Goal: Browse casually

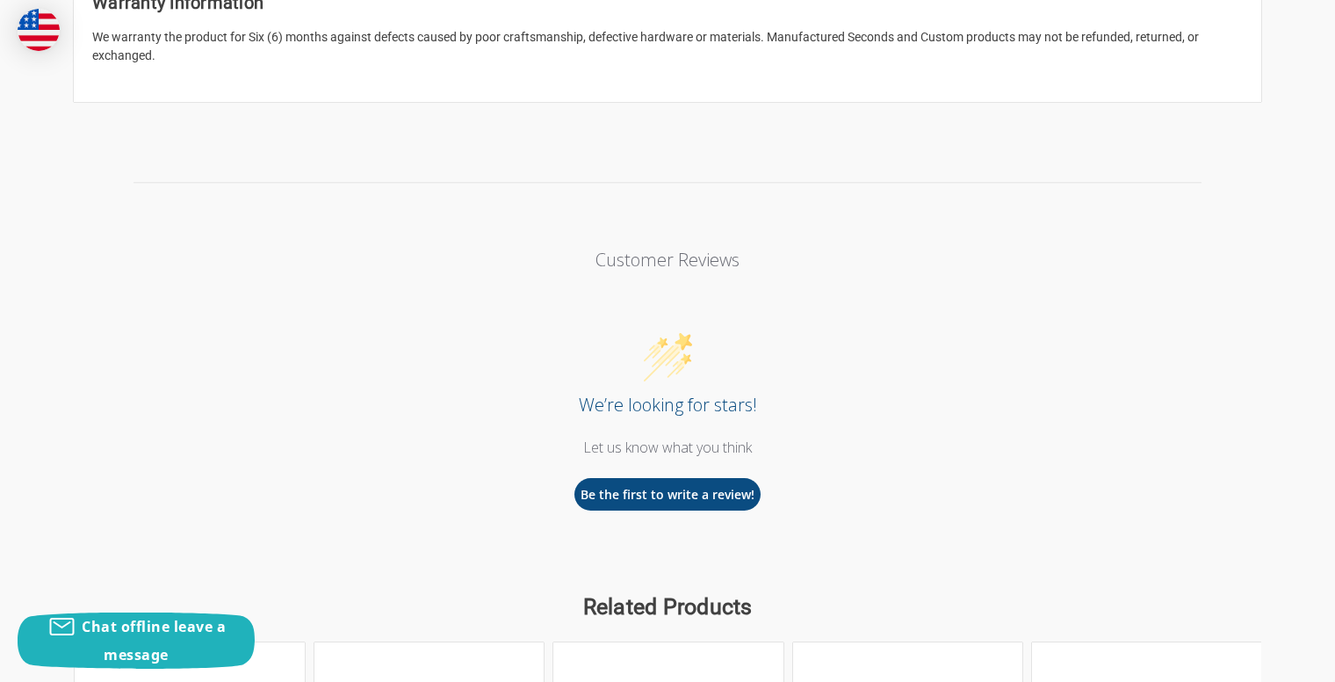
scroll to position [2045, 0]
